Goal: Transaction & Acquisition: Subscribe to service/newsletter

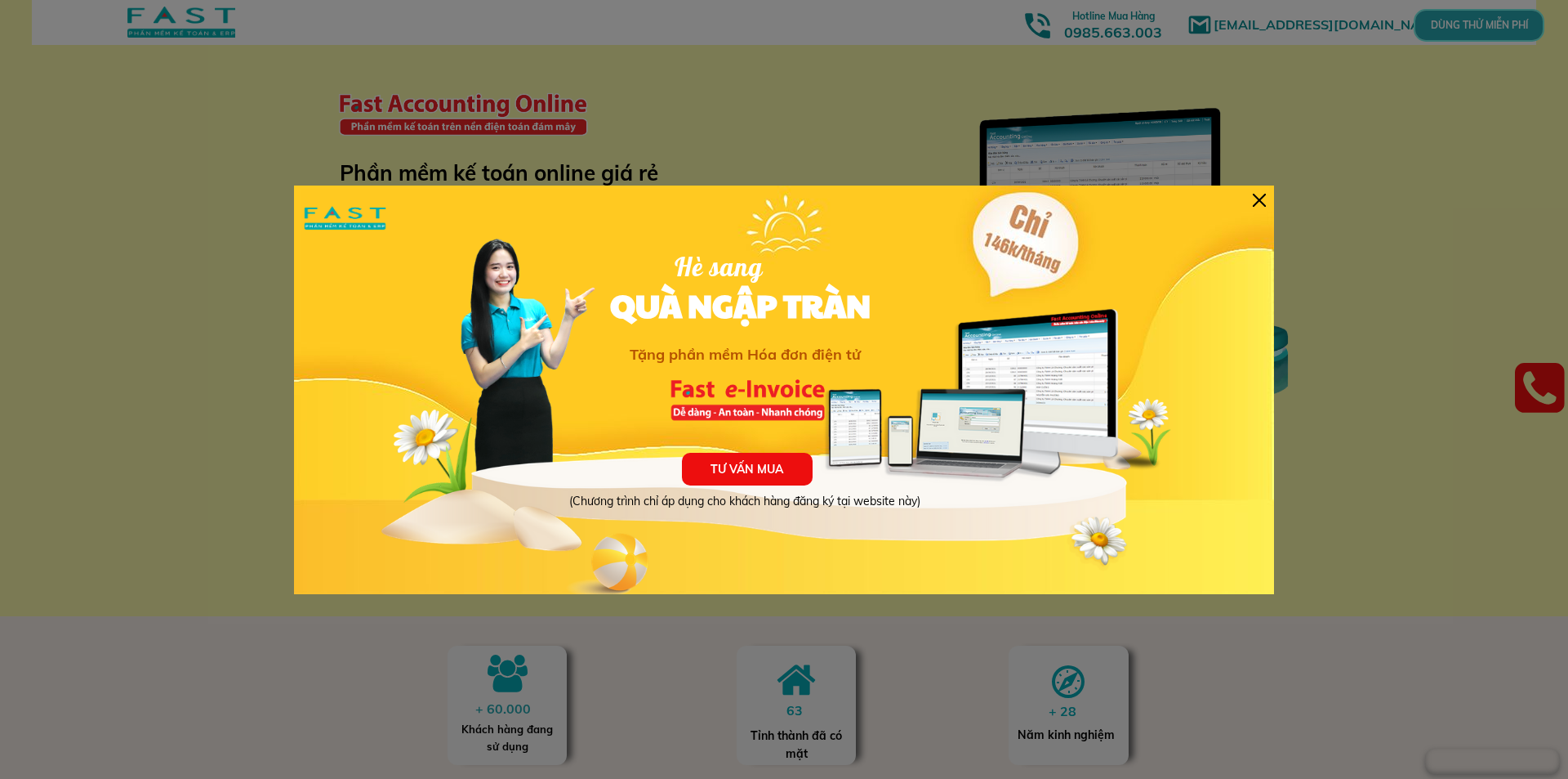
click at [1260, 196] on div at bounding box center [1259, 199] width 13 height 13
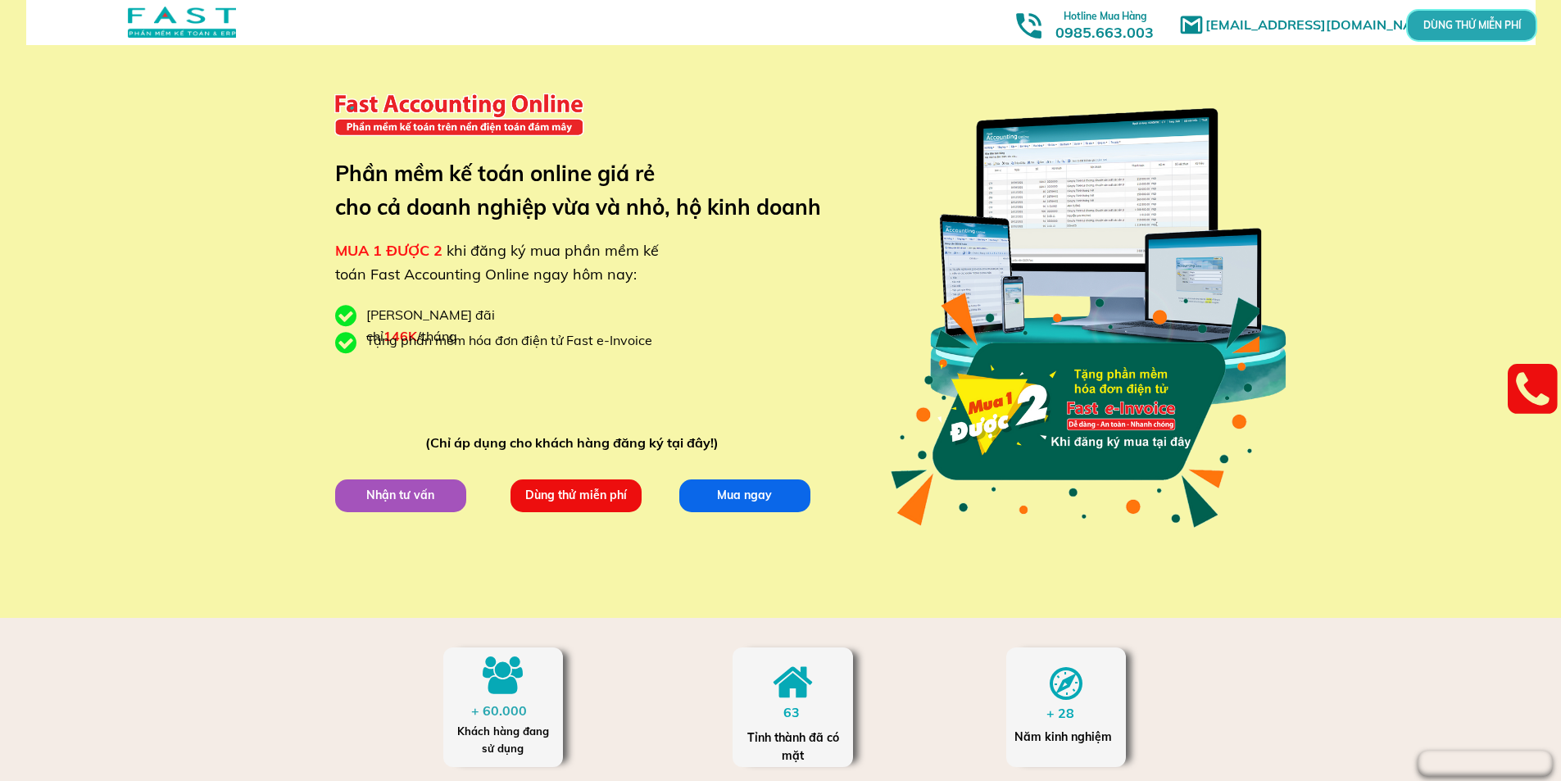
click at [732, 492] on p "Mua ngay" at bounding box center [743, 495] width 131 height 33
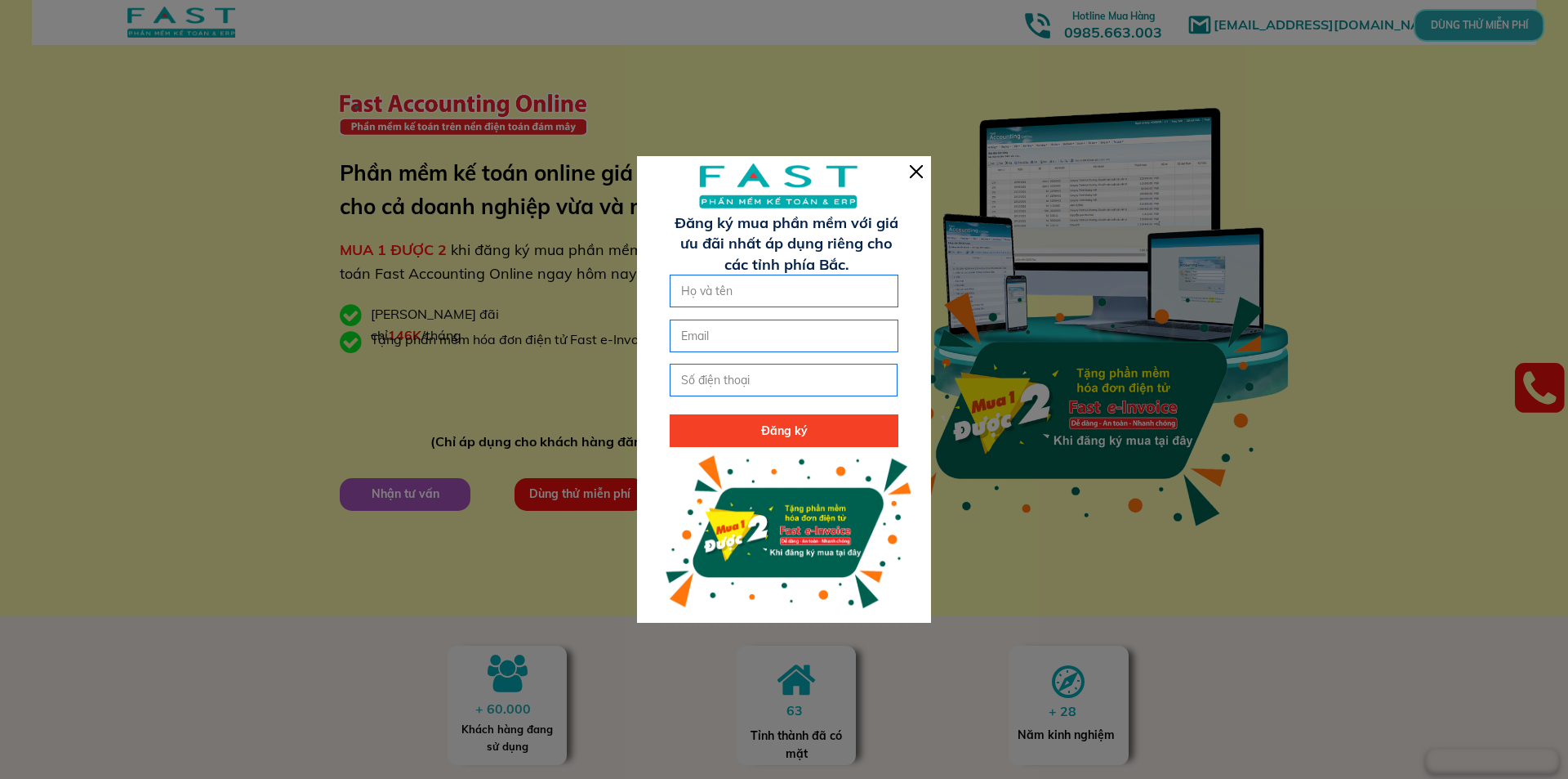
click at [913, 170] on div at bounding box center [916, 172] width 13 height 13
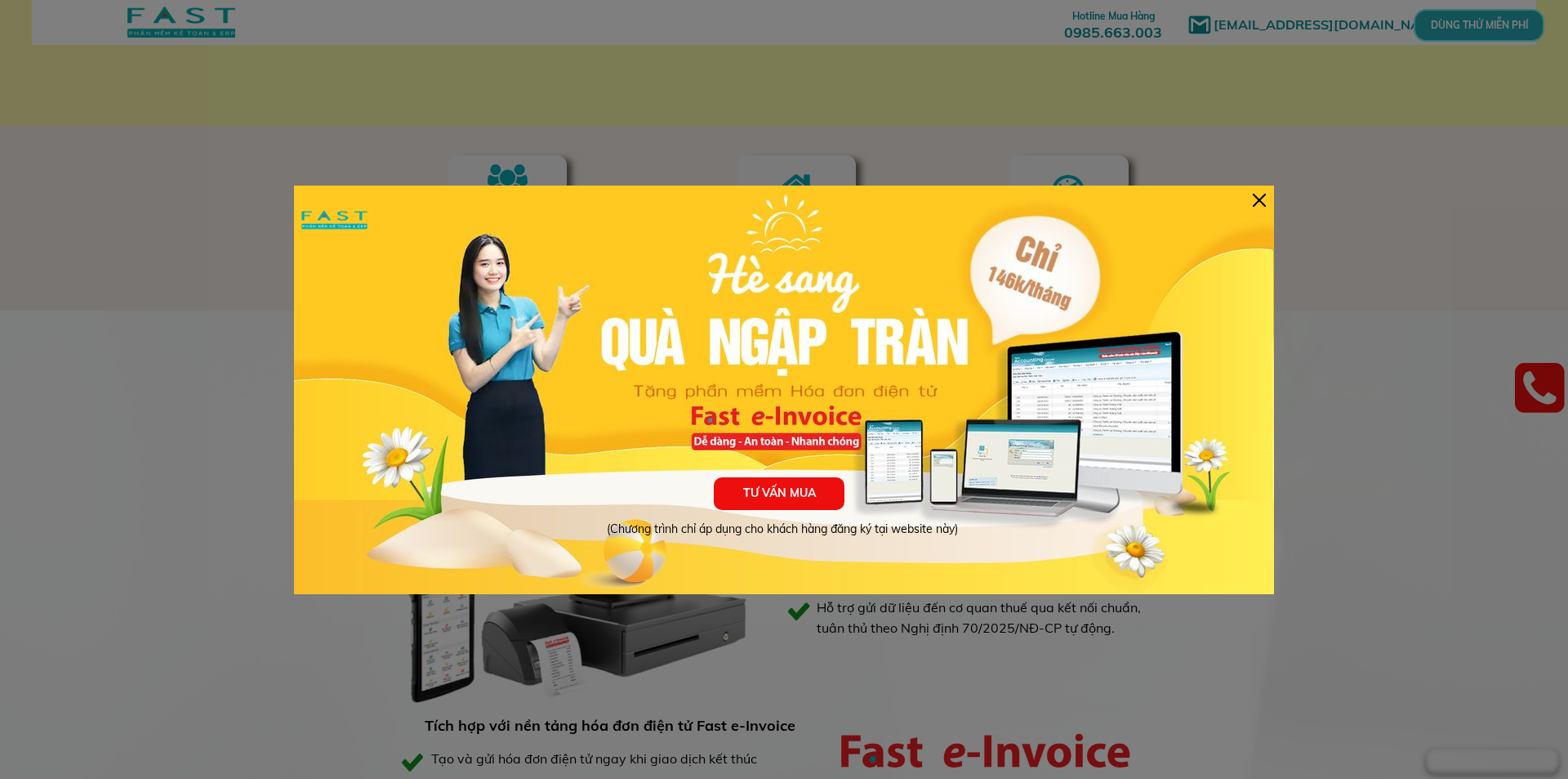
click at [1255, 195] on div at bounding box center [1259, 199] width 13 height 13
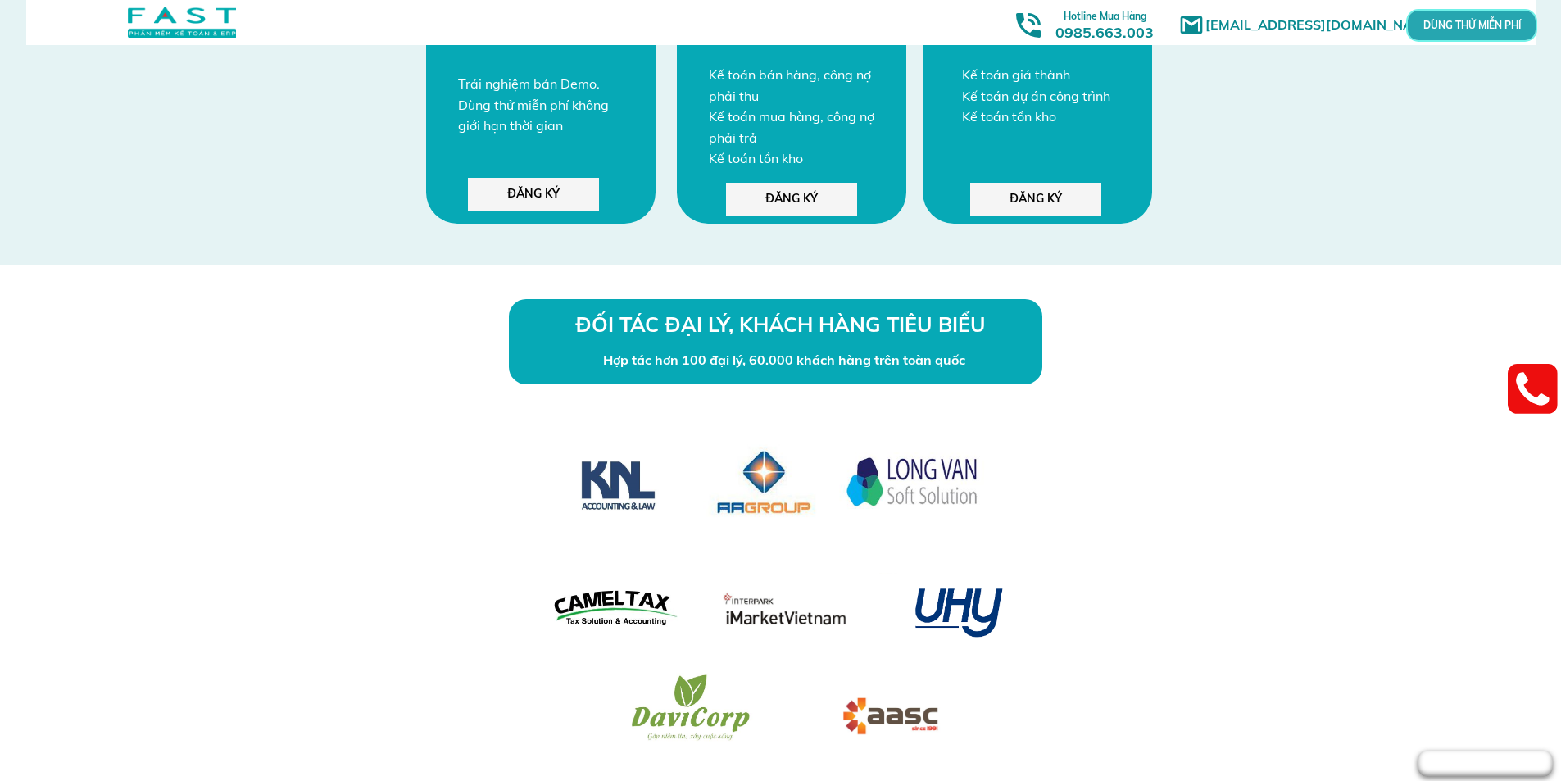
scroll to position [4179, 0]
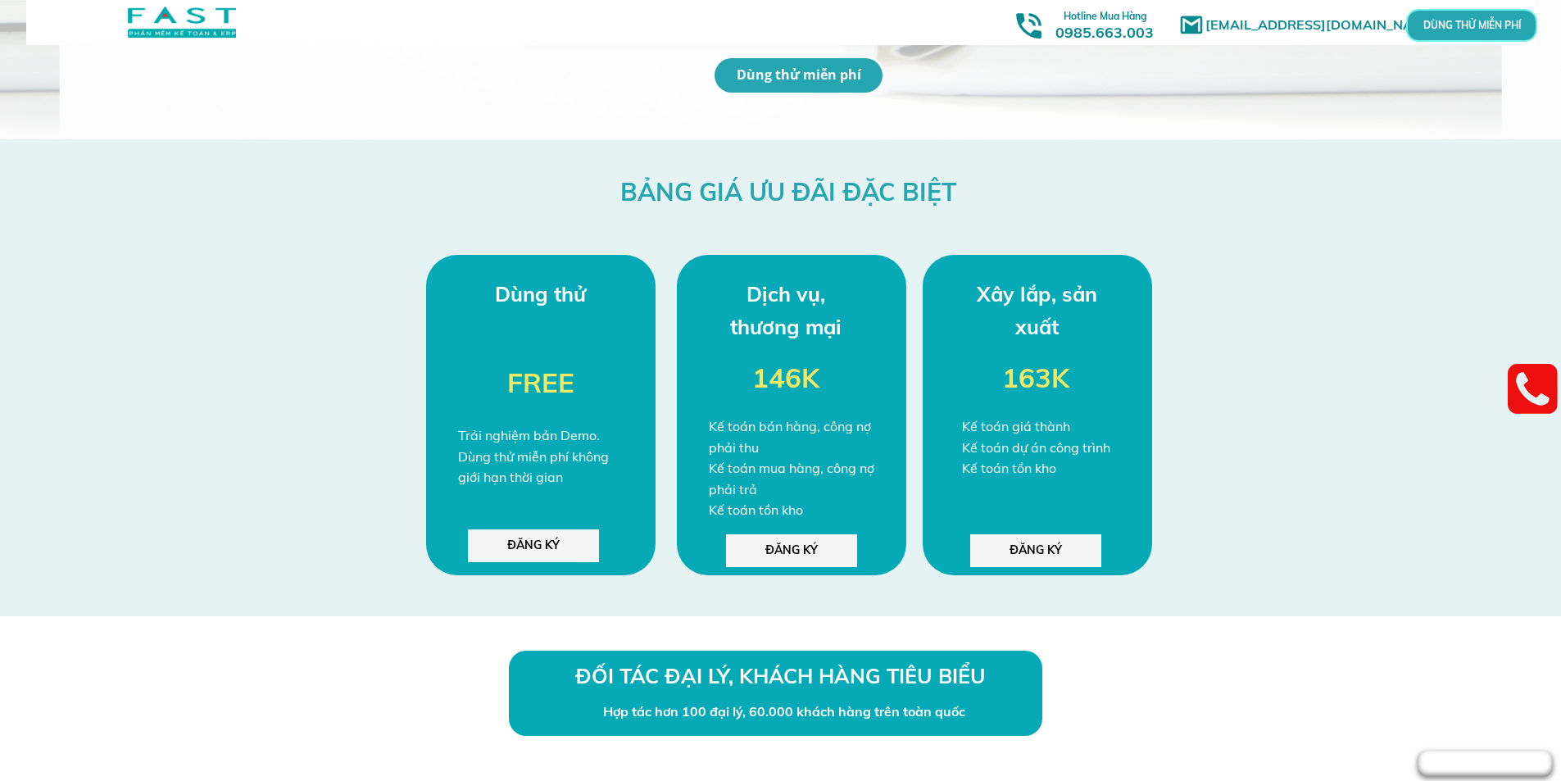
click at [517, 546] on p "ĐĂNG KÝ" at bounding box center [533, 545] width 131 height 33
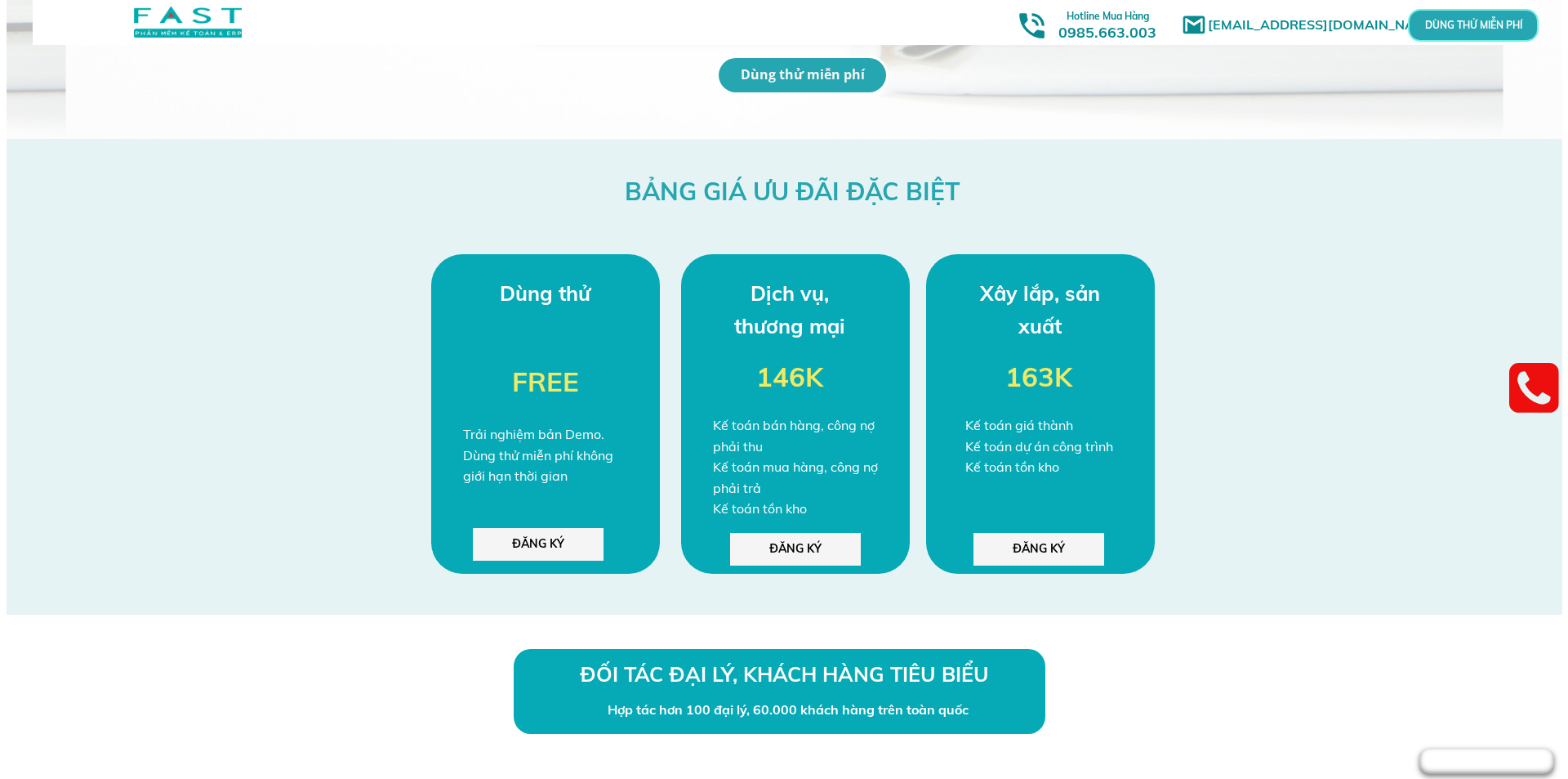
scroll to position [0, 0]
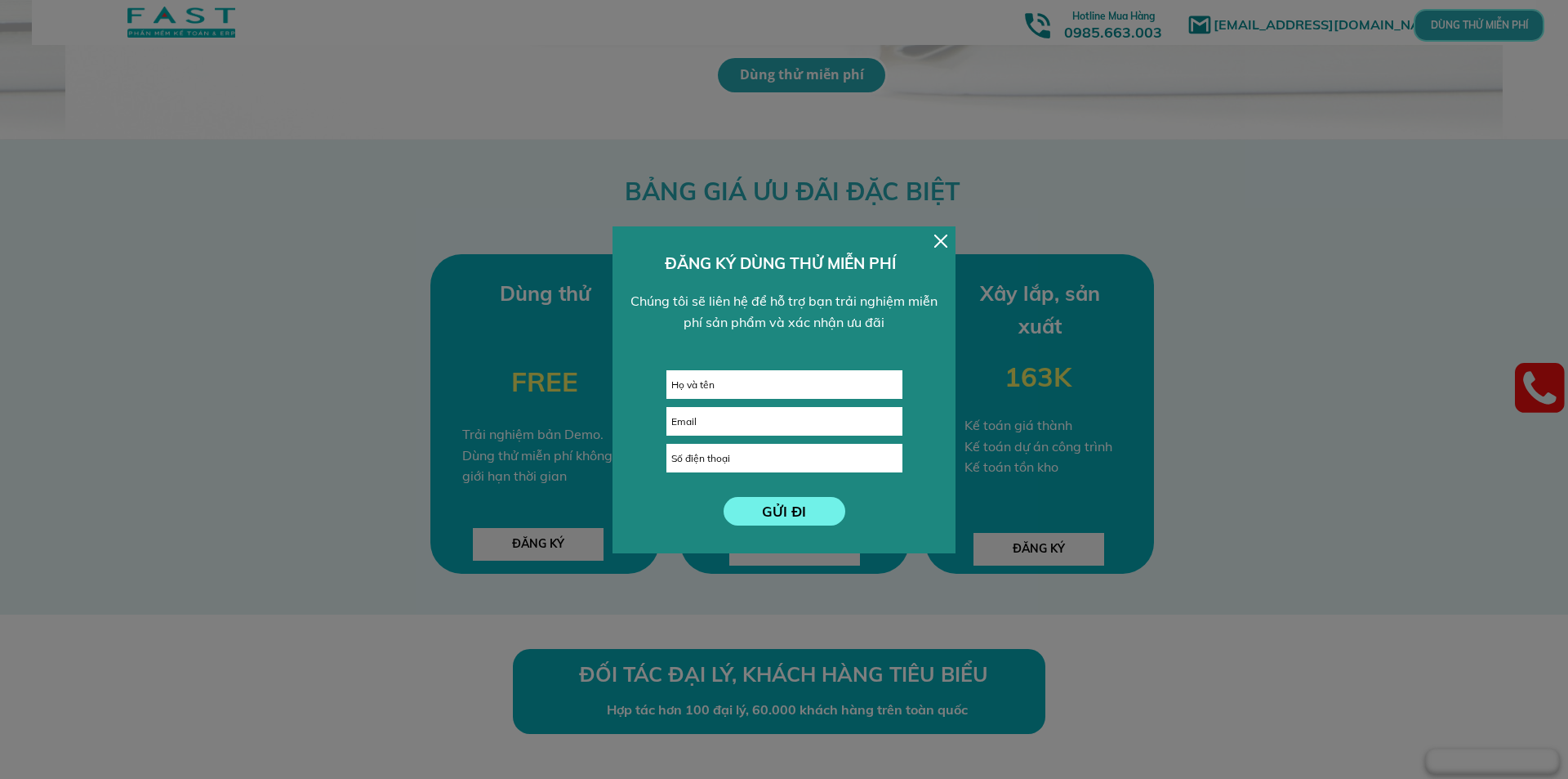
click at [941, 237] on div at bounding box center [940, 240] width 13 height 13
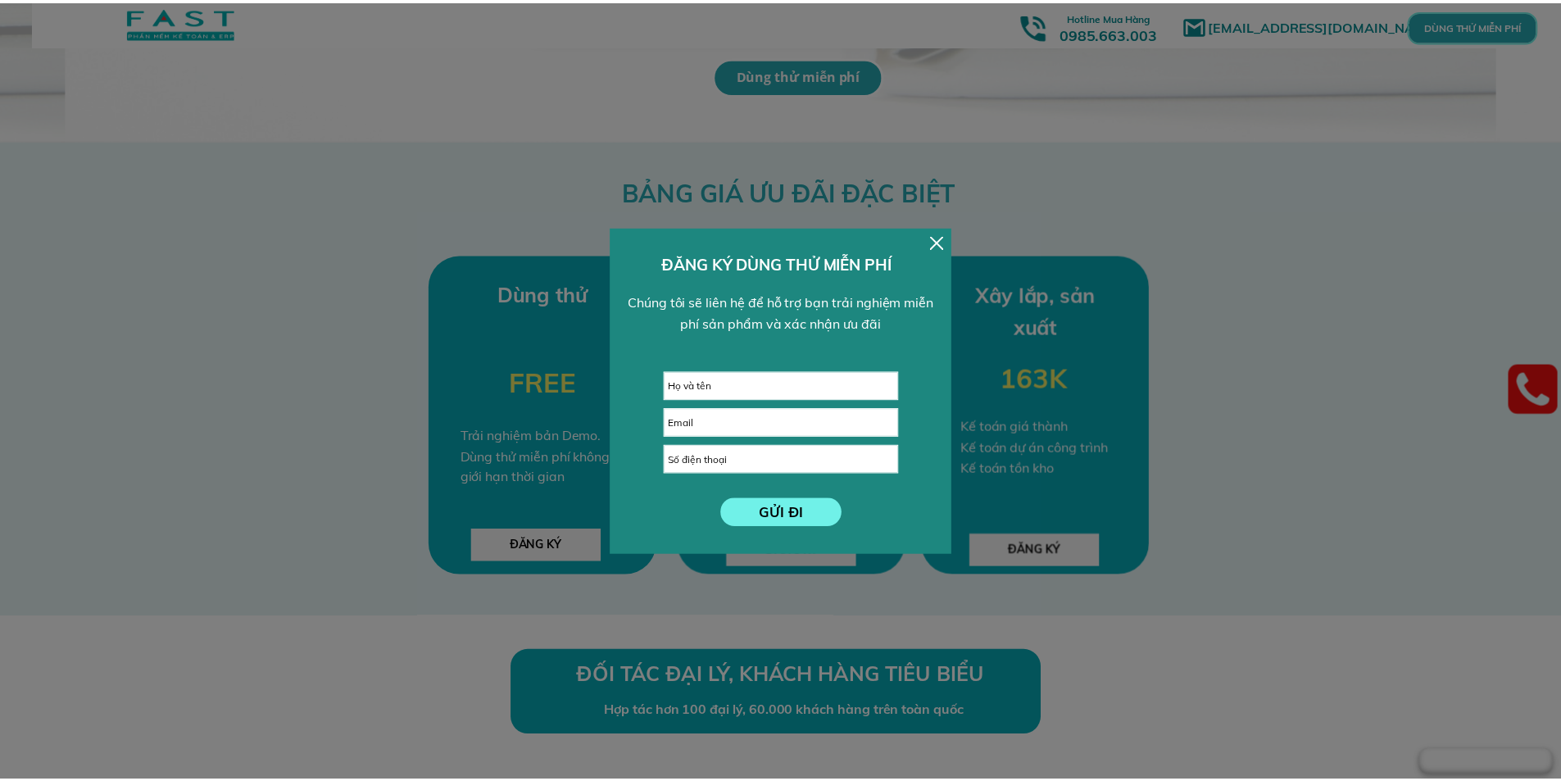
scroll to position [4179, 0]
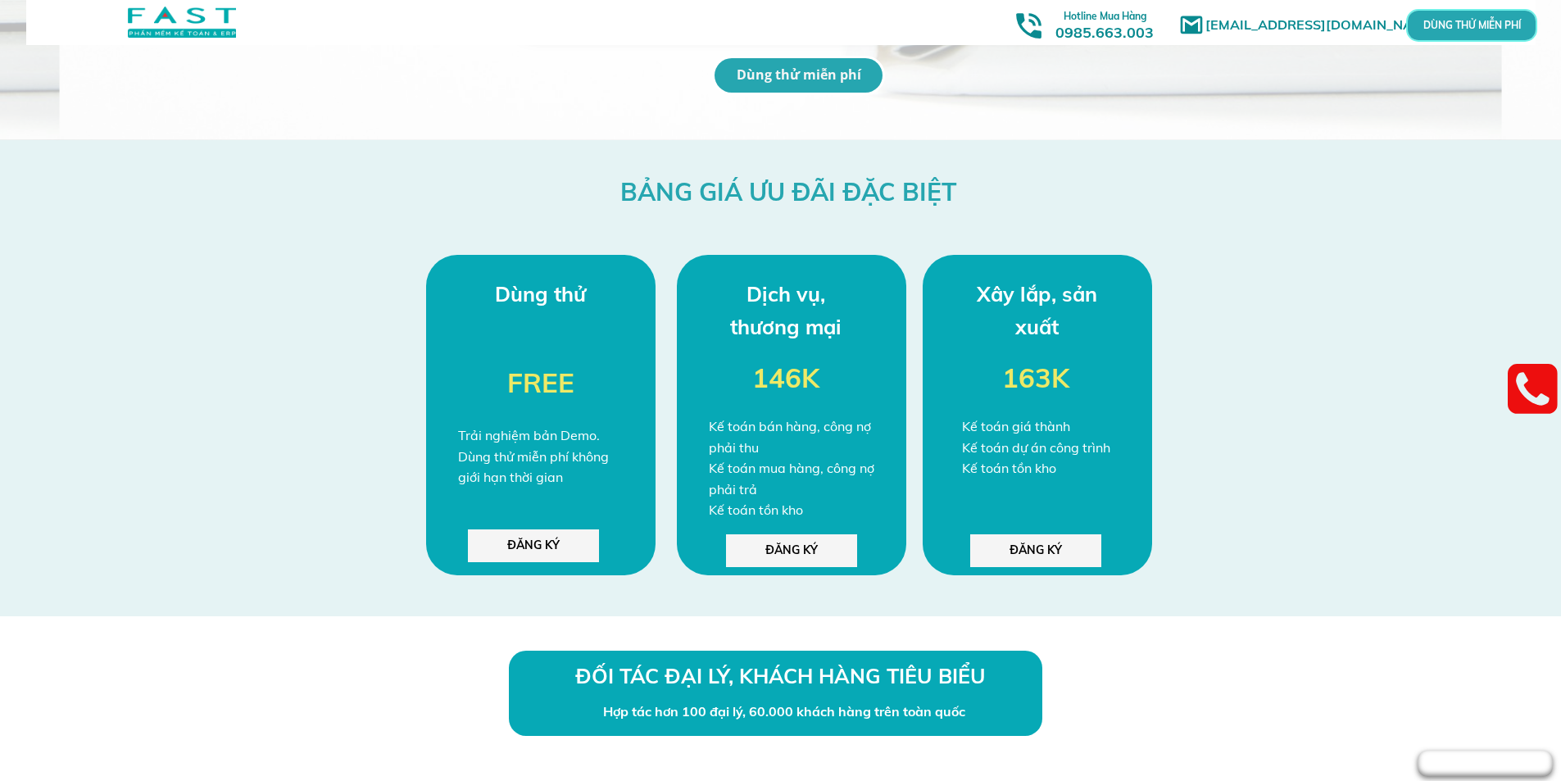
click at [826, 440] on div "Kế toán bán hàng, công nợ phải thu Kế toán mua hàng, công nợ phải trả Kế toán t…" at bounding box center [794, 468] width 171 height 105
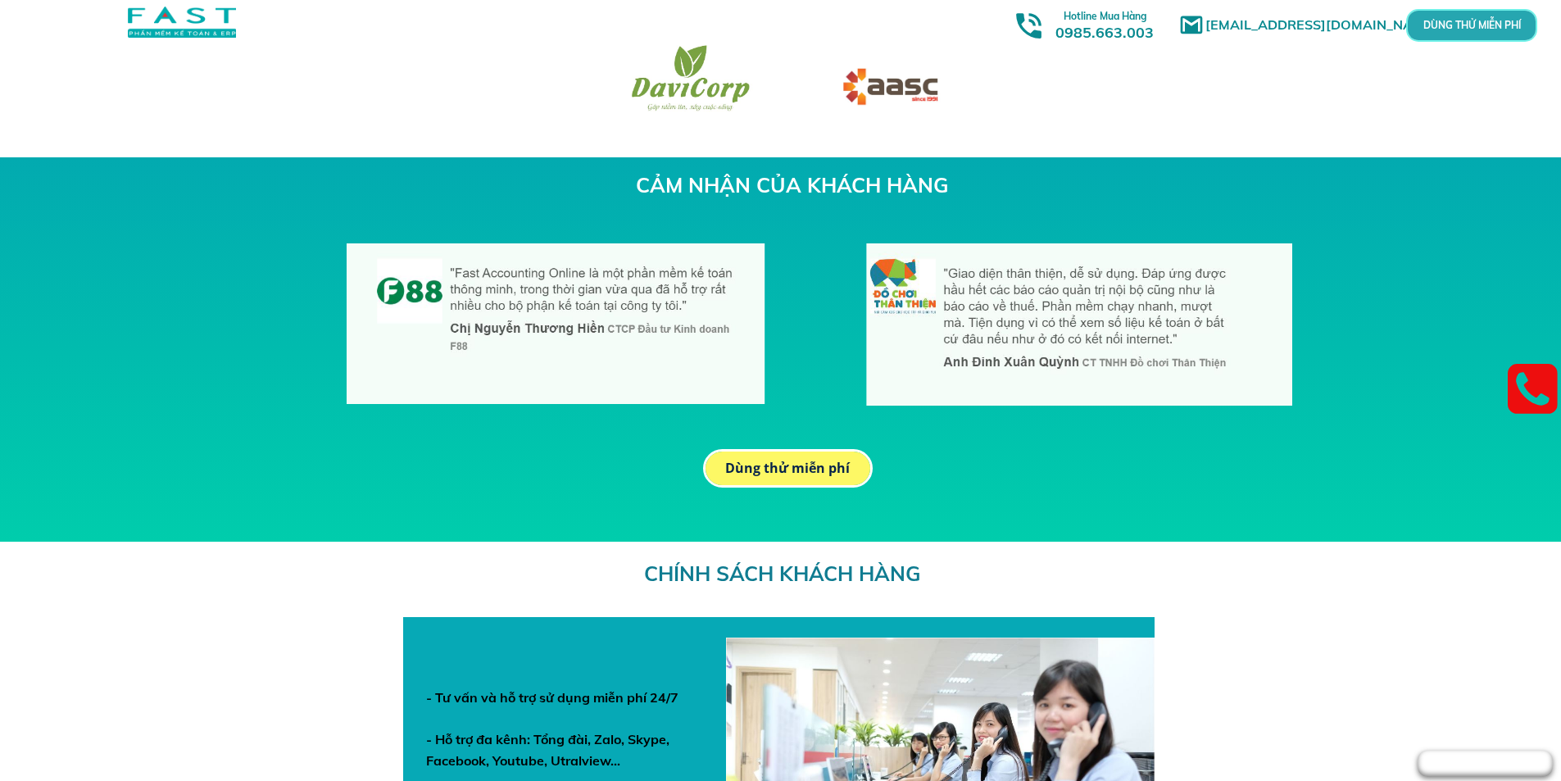
scroll to position [5162, 0]
